Goal: Check status: Check status

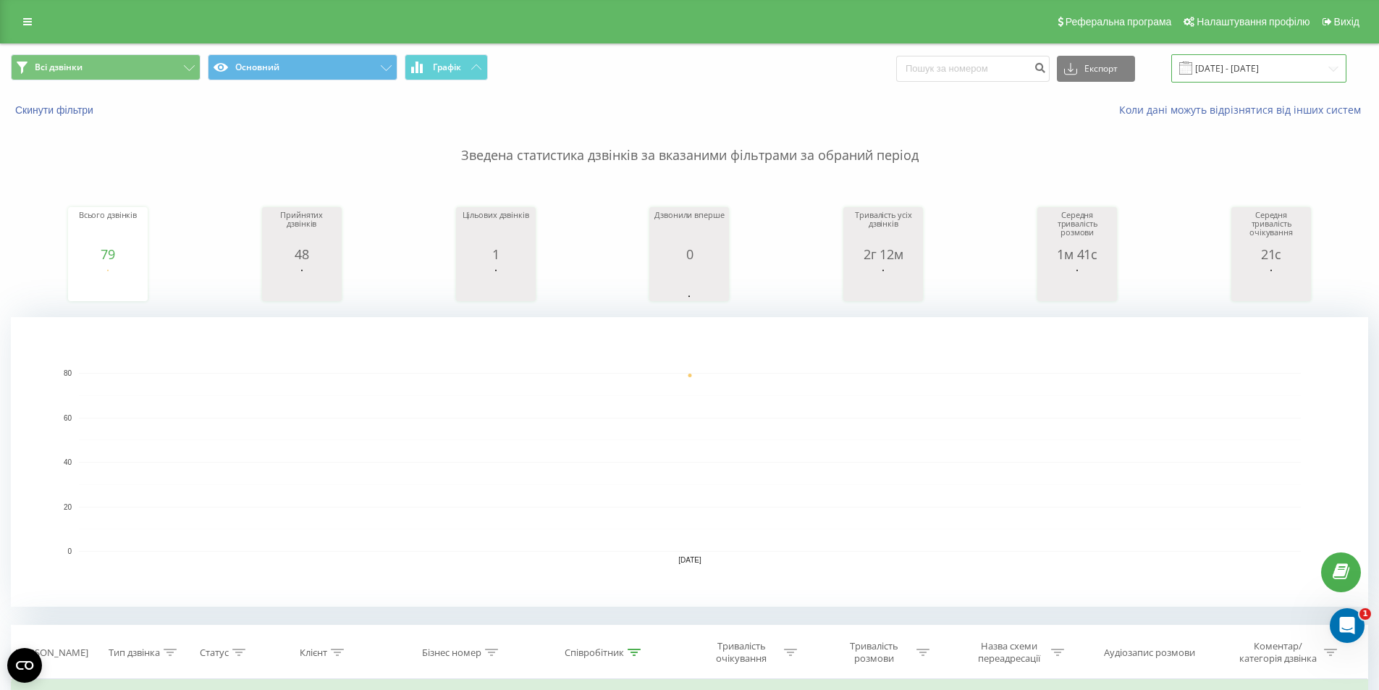
click at [1245, 64] on input "[DATE] - [DATE]" at bounding box center [1258, 68] width 175 height 28
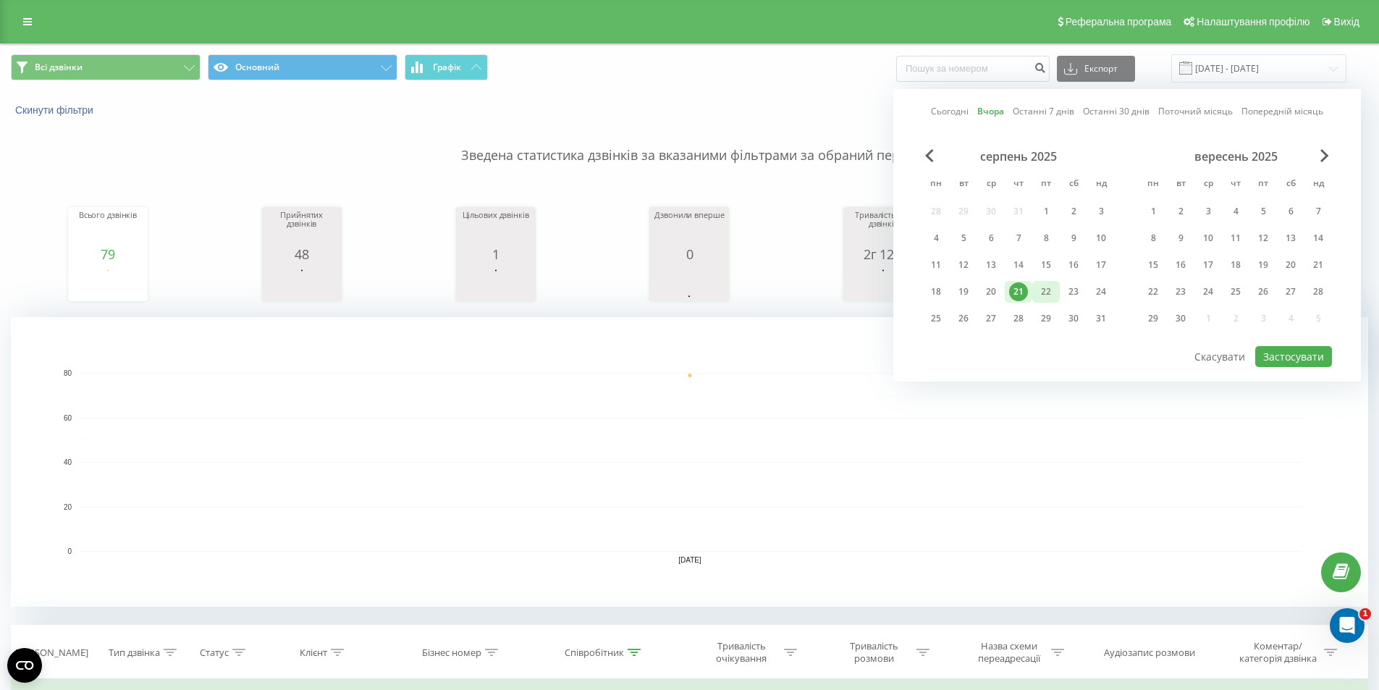
click at [1047, 291] on div "22" at bounding box center [1045, 291] width 19 height 19
click at [1293, 350] on button "Застосувати" at bounding box center [1293, 356] width 77 height 21
type input "[DATE] - [DATE]"
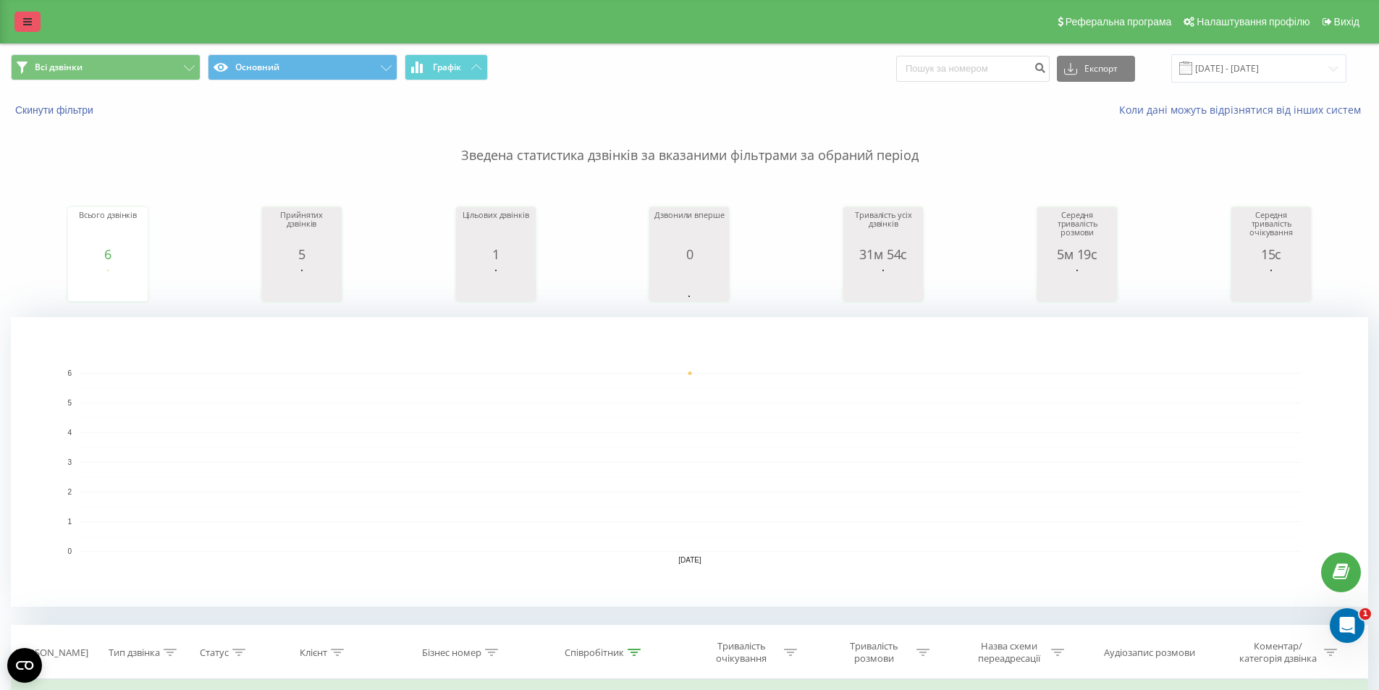
click at [30, 22] on icon at bounding box center [27, 22] width 9 height 10
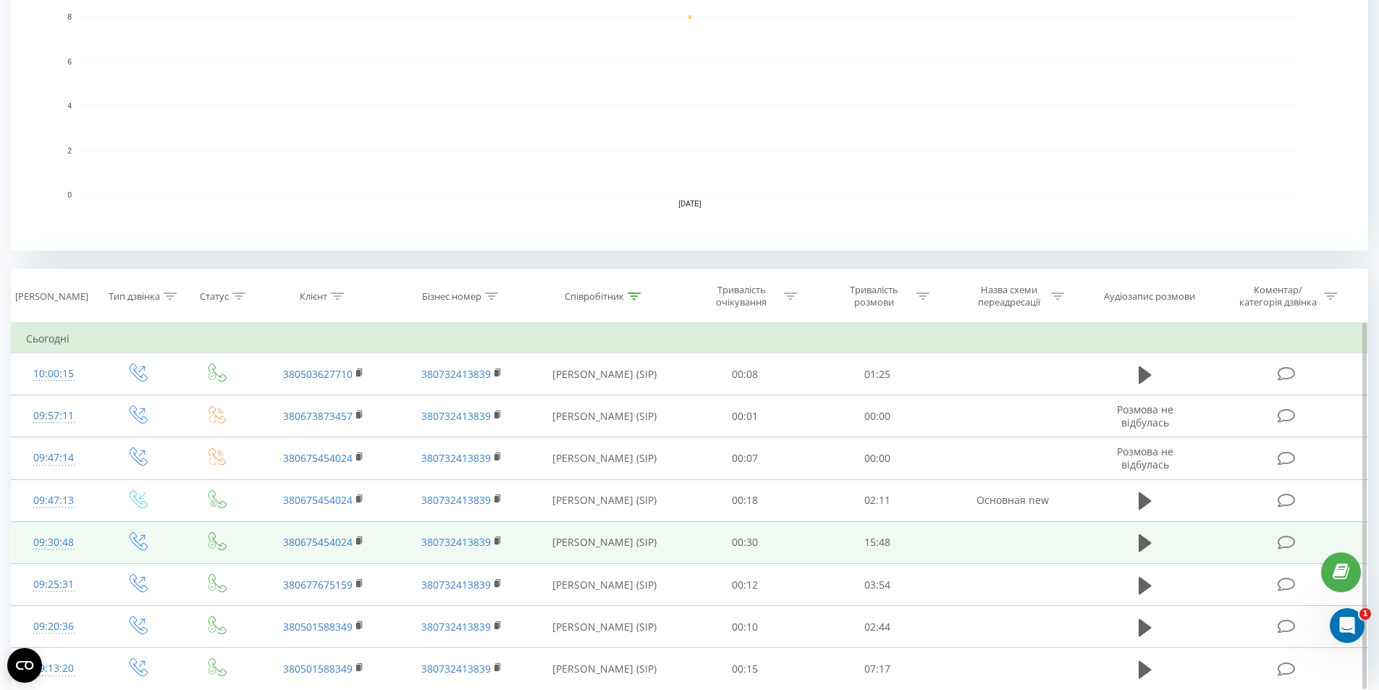
scroll to position [362, 0]
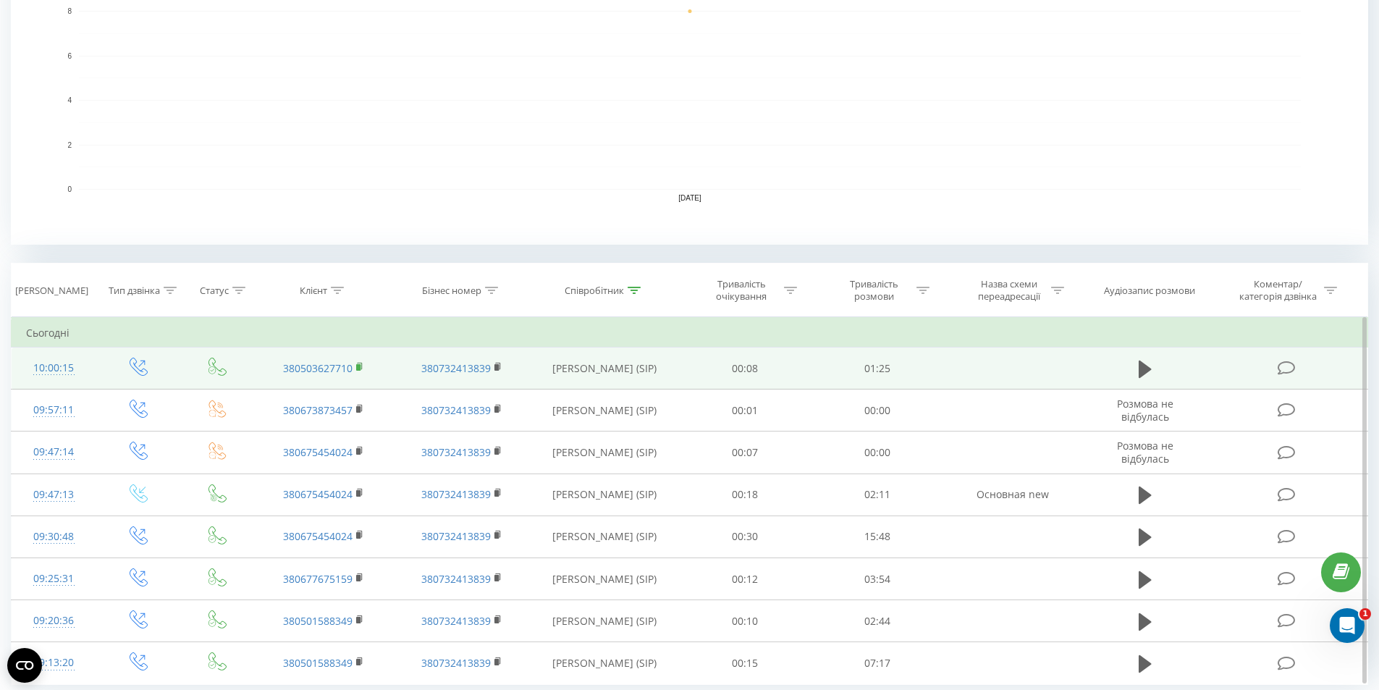
click at [361, 365] on icon at bounding box center [360, 367] width 8 height 10
click at [1135, 368] on button at bounding box center [1145, 369] width 22 height 22
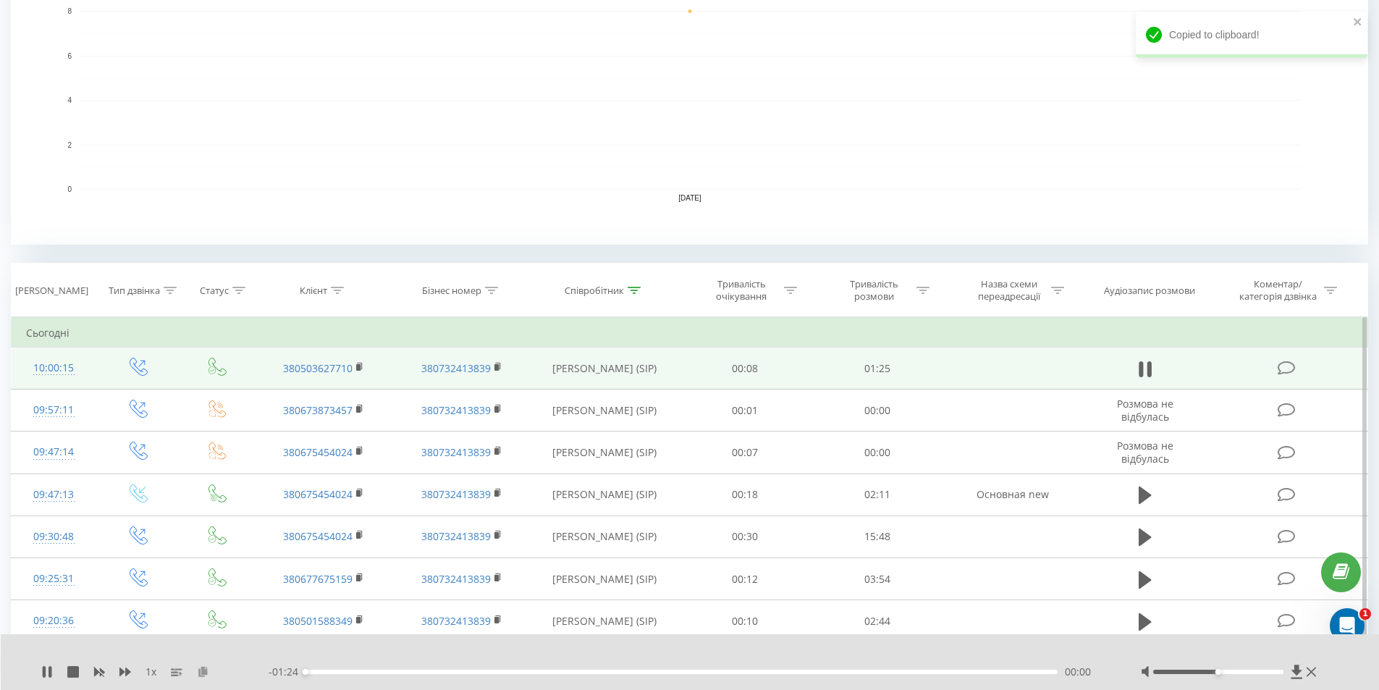
click at [206, 672] on icon at bounding box center [203, 671] width 12 height 10
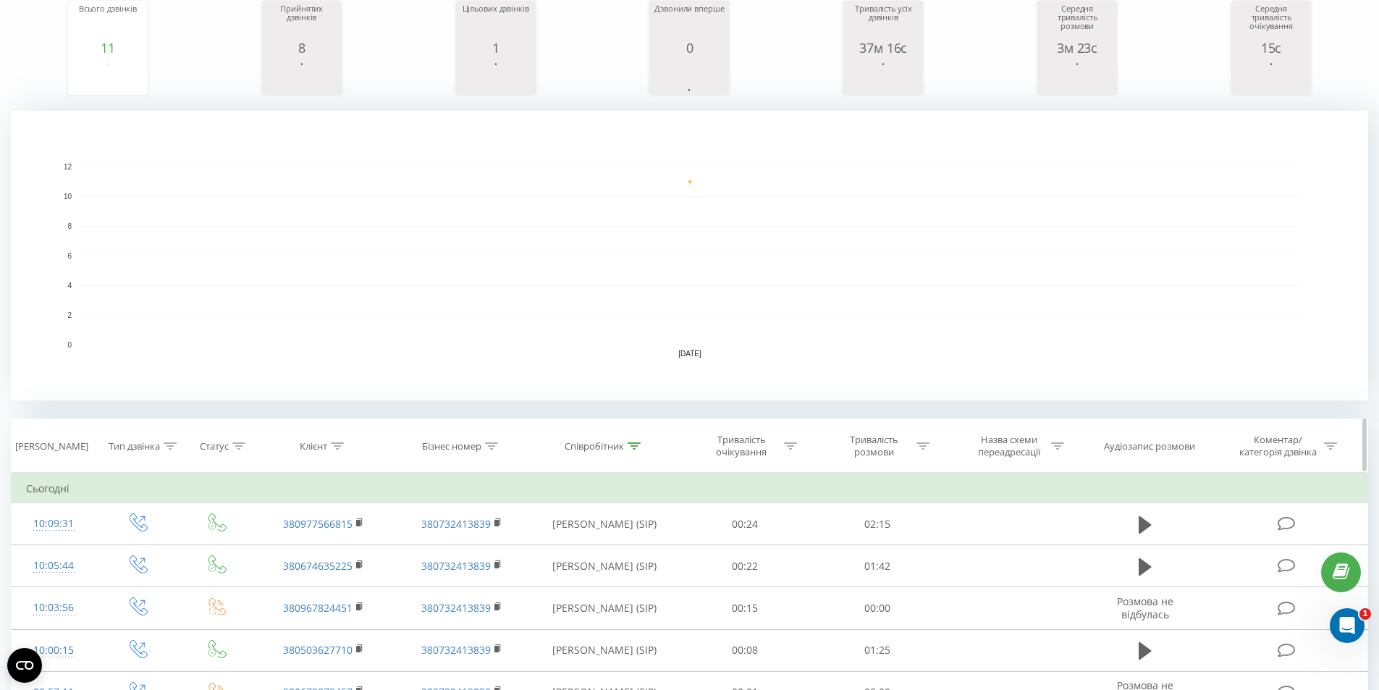
scroll to position [217, 0]
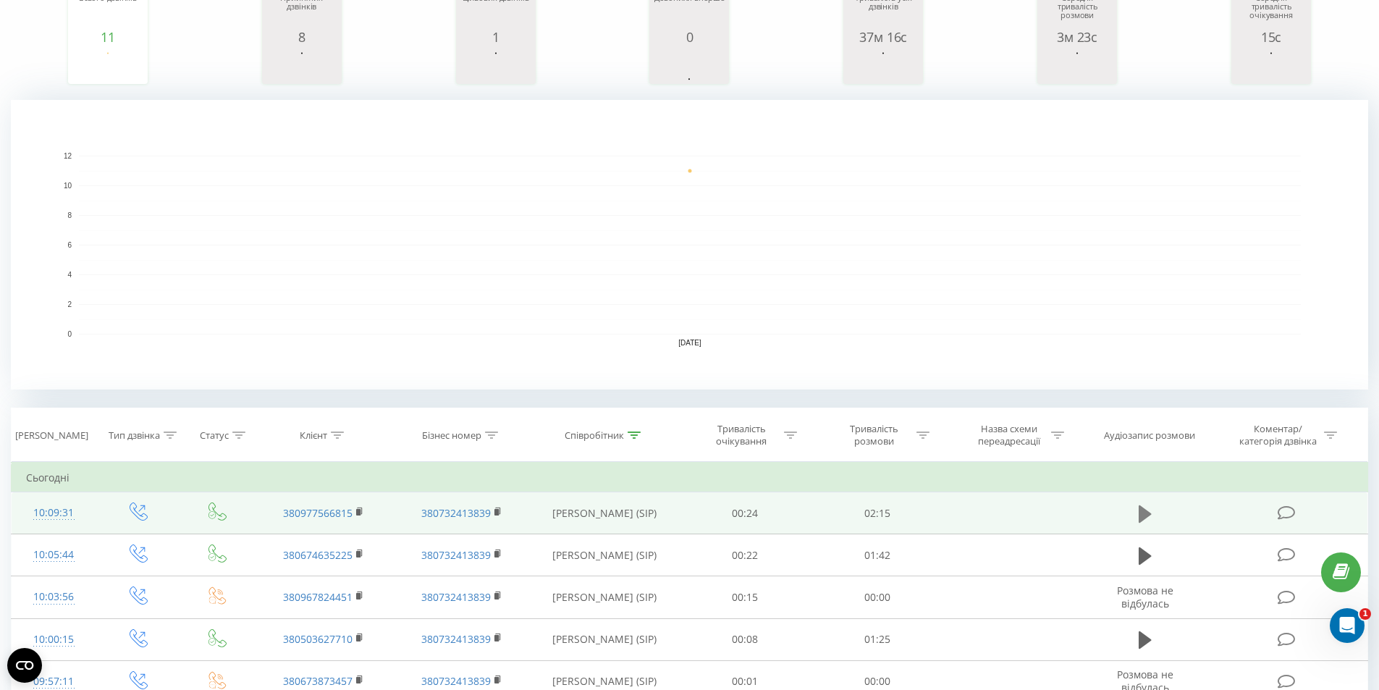
click at [1151, 509] on button at bounding box center [1145, 514] width 22 height 22
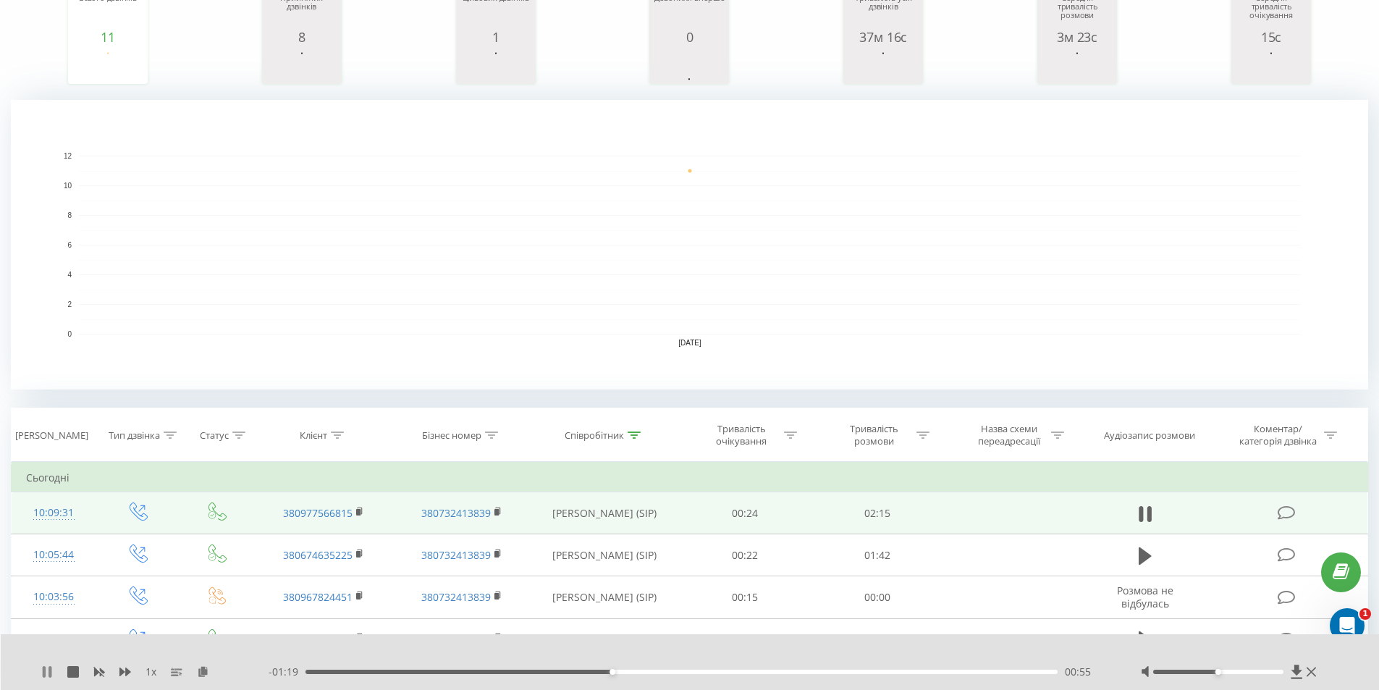
click at [46, 677] on icon at bounding box center [47, 672] width 12 height 12
drag, startPoint x: 575, startPoint y: 669, endPoint x: 553, endPoint y: 676, distance: 23.4
click at [575, 669] on div "00:55" at bounding box center [681, 671] width 753 height 4
click at [47, 671] on icon at bounding box center [47, 672] width 9 height 12
click at [50, 669] on icon at bounding box center [49, 672] width 3 height 12
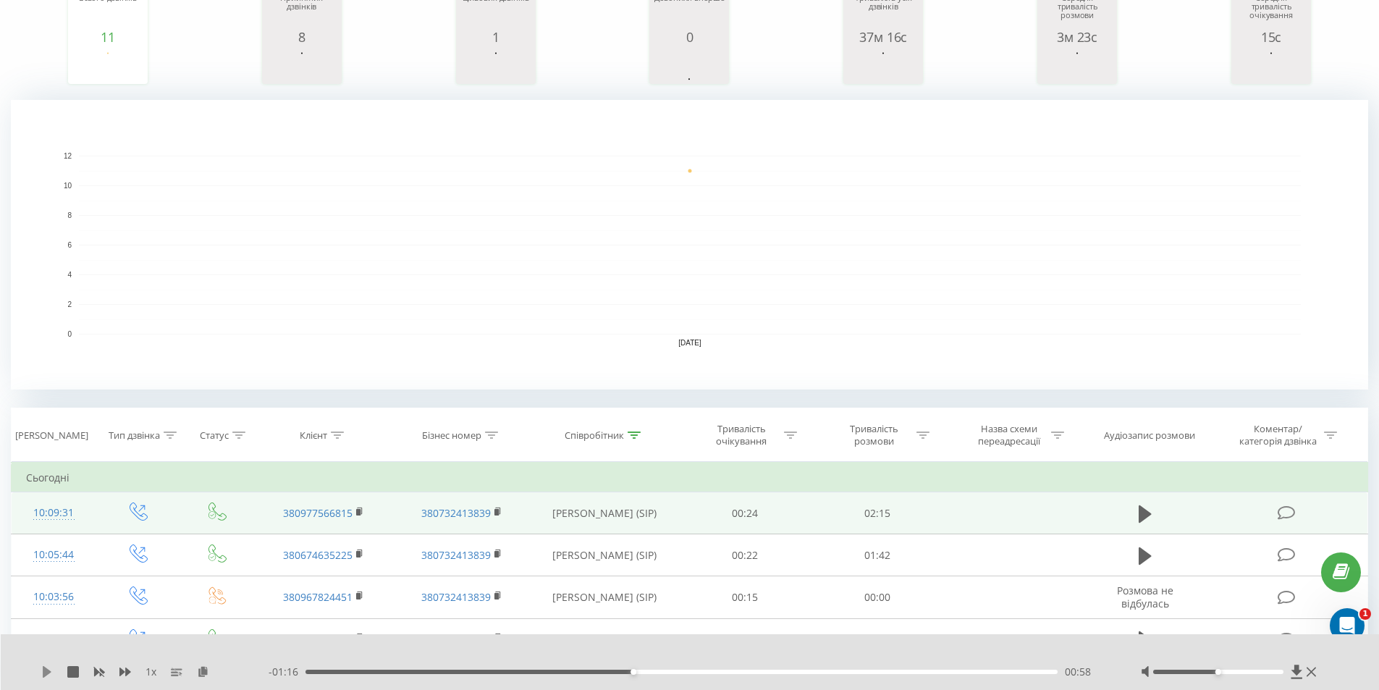
click at [50, 667] on icon at bounding box center [47, 672] width 12 height 12
click at [49, 679] on div "1 x - 01:10 01:04 01:04" at bounding box center [690, 662] width 1379 height 56
click at [48, 672] on icon at bounding box center [47, 672] width 12 height 12
click at [48, 672] on icon at bounding box center [47, 672] width 9 height 12
click at [46, 671] on icon at bounding box center [47, 672] width 12 height 12
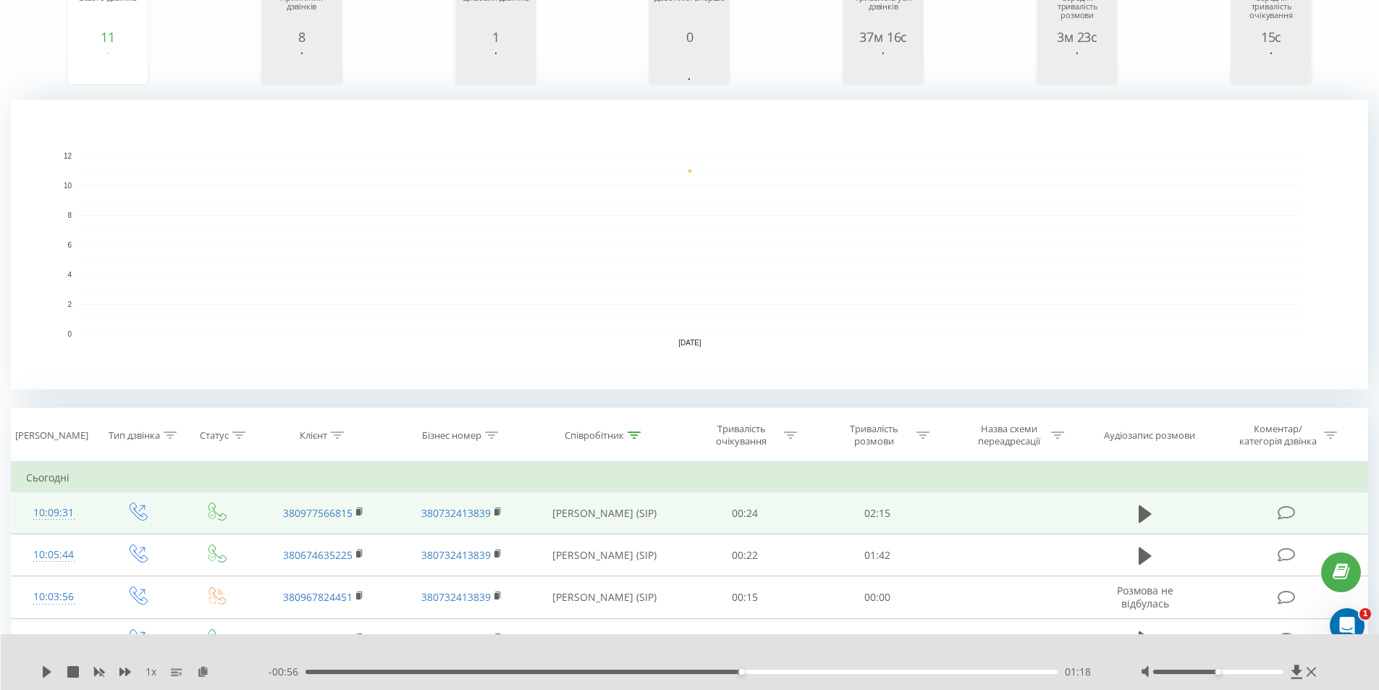
click at [46, 679] on div "1 x - 00:56 01:18 01:18" at bounding box center [690, 662] width 1379 height 56
click at [51, 671] on icon at bounding box center [47, 672] width 12 height 12
click at [45, 675] on icon at bounding box center [44, 672] width 3 height 12
